Goal: Task Accomplishment & Management: Manage account settings

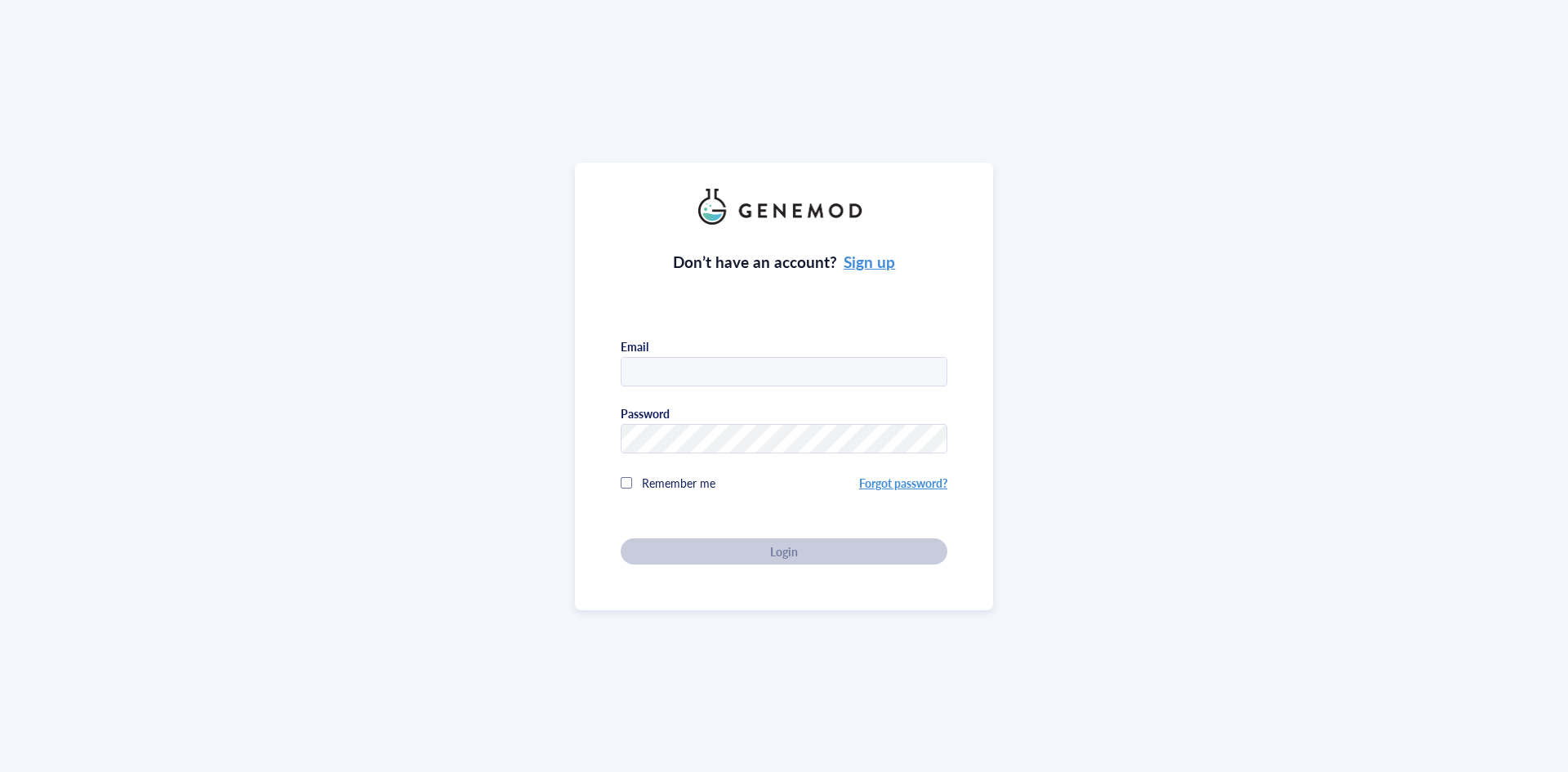
type input "[PERSON_NAME][EMAIL_ADDRESS][PERSON_NAME][DOMAIN_NAME]"
click at [765, 371] on input "[PERSON_NAME][EMAIL_ADDRESS][PERSON_NAME][DOMAIN_NAME]" at bounding box center [784, 373] width 325 height 29
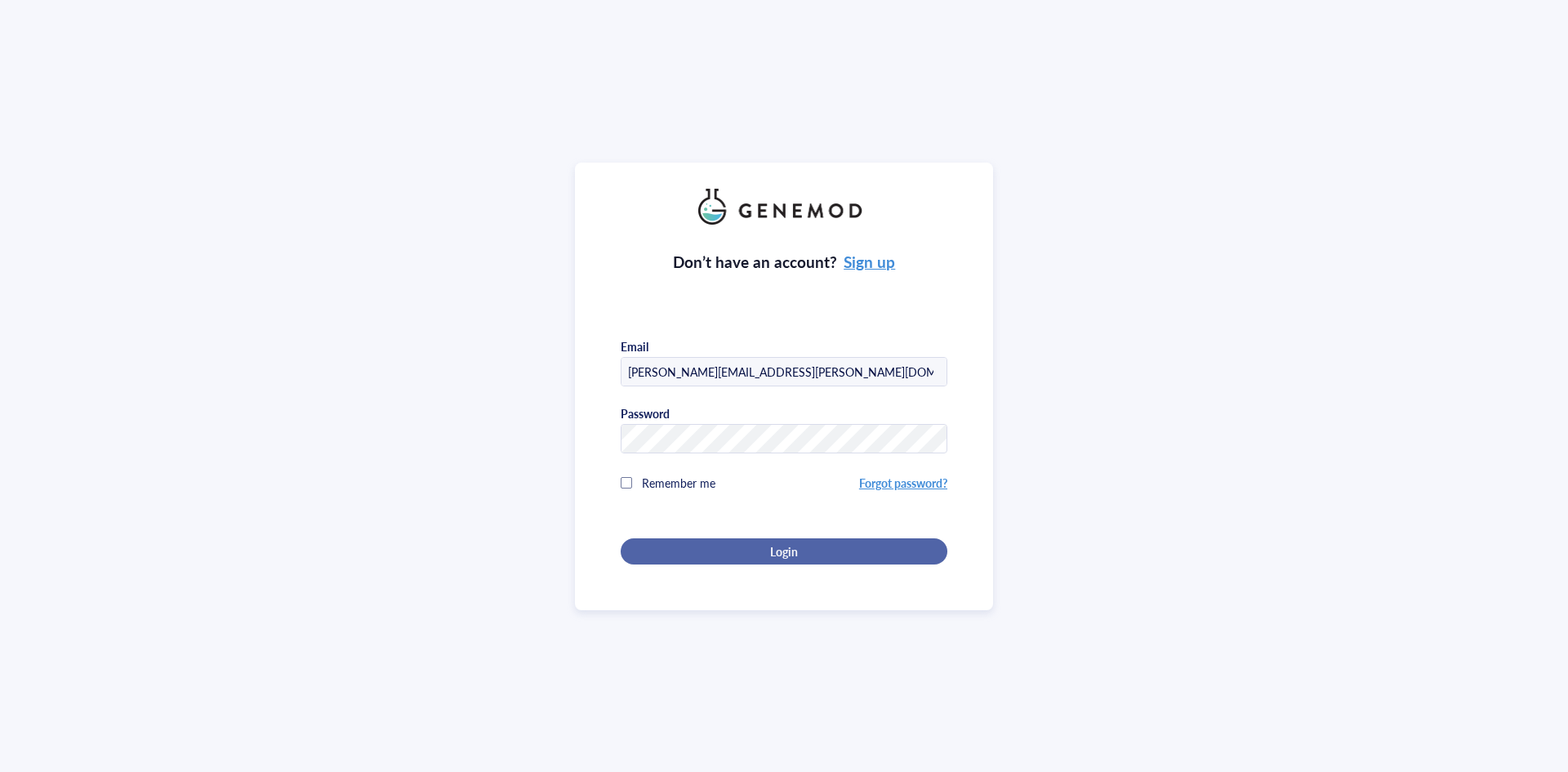
click at [832, 539] on button "Login" at bounding box center [784, 551] width 326 height 27
